Goal: Information Seeking & Learning: Learn about a topic

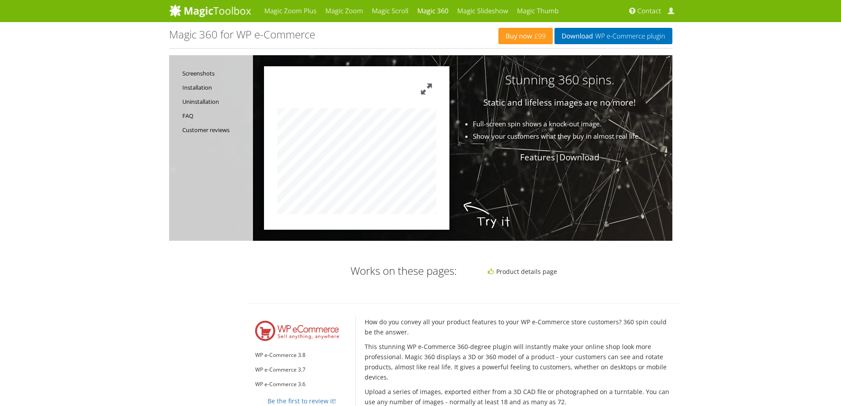
click at [426, 92] on button at bounding box center [426, 88] width 19 height 19
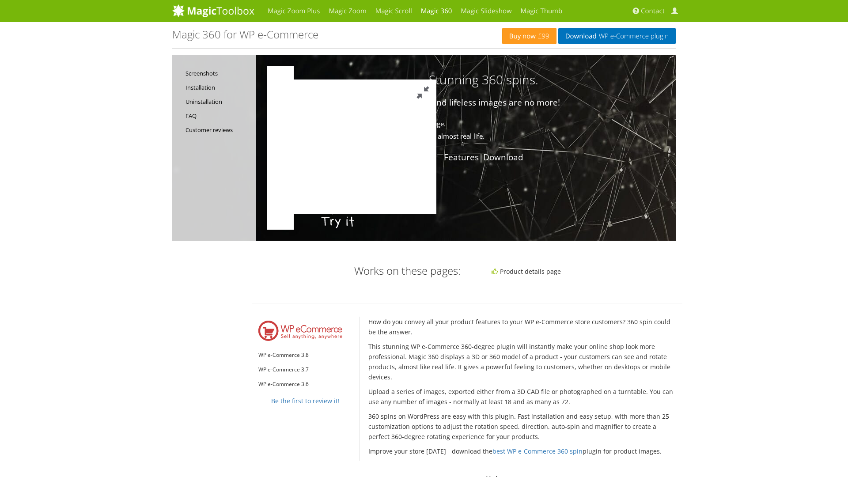
click at [436, 79] on button at bounding box center [423, 92] width 26 height 26
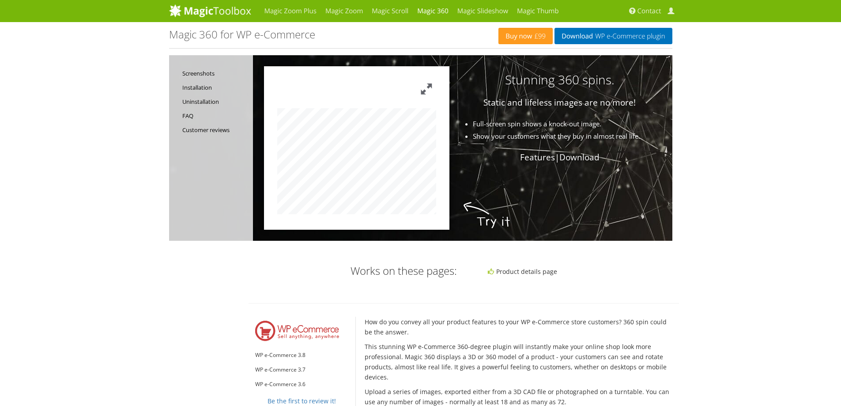
click at [426, 89] on button at bounding box center [426, 88] width 19 height 19
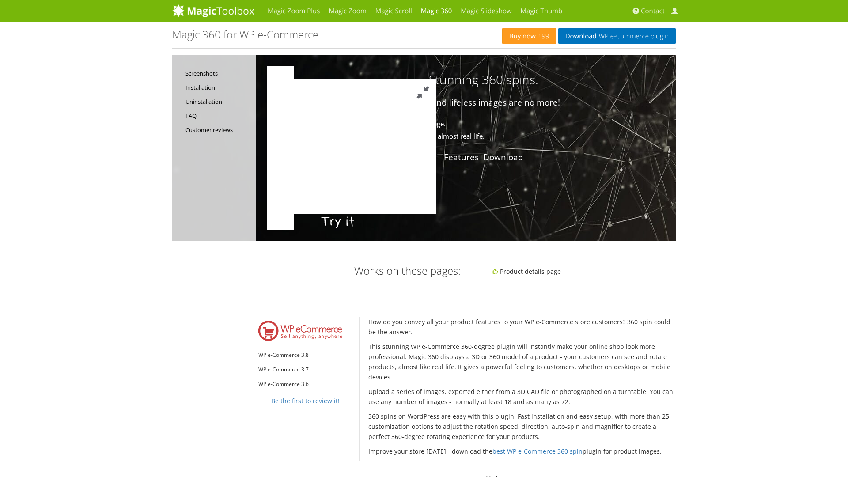
click at [436, 79] on button at bounding box center [423, 92] width 26 height 26
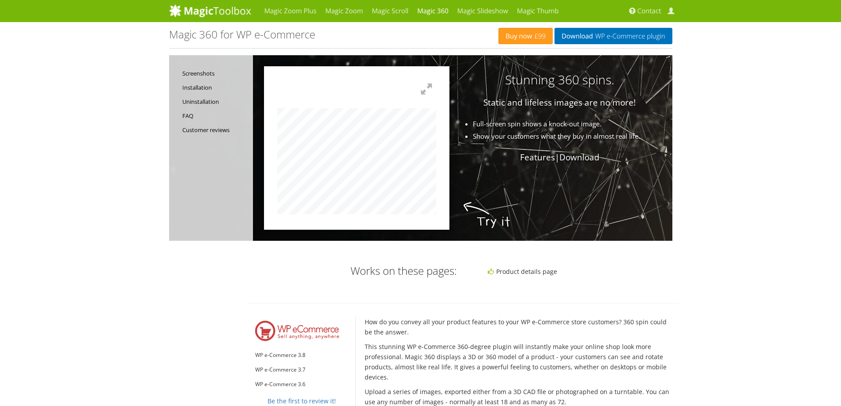
drag, startPoint x: 279, startPoint y: 91, endPoint x: 316, endPoint y: 107, distance: 39.5
click at [316, 107] on div at bounding box center [356, 146] width 159 height 135
click at [426, 87] on button at bounding box center [426, 88] width 19 height 19
